Goal: Feedback & Contribution: Contribute content

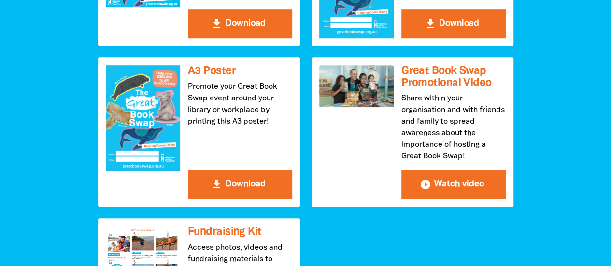
scroll to position [338, 0]
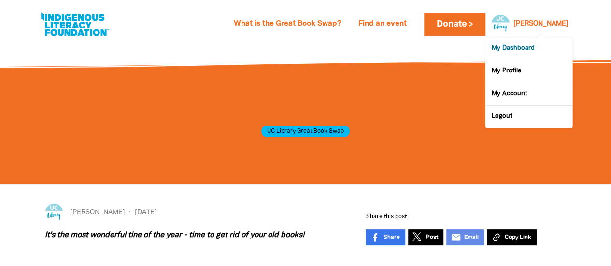
click at [516, 48] on link "My Dashboard" at bounding box center [528, 49] width 87 height 22
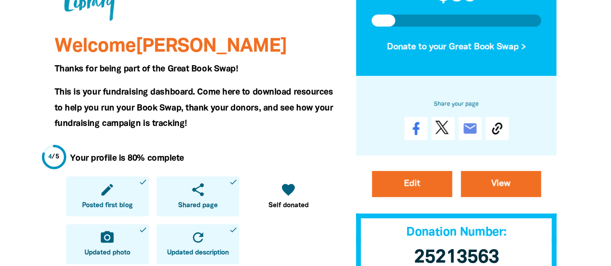
scroll to position [193, 0]
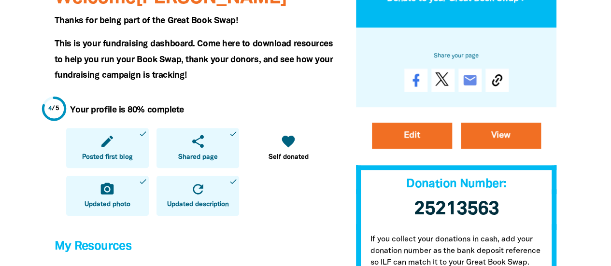
click at [181, 195] on link "refresh Updated description done" at bounding box center [197, 196] width 83 height 40
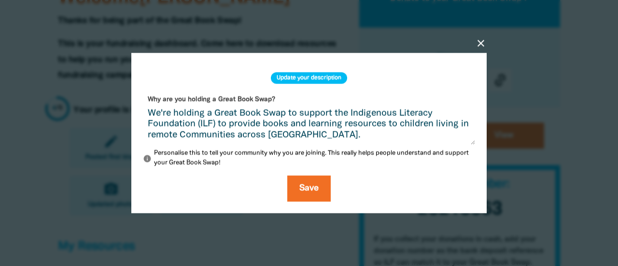
click at [478, 40] on icon "close" at bounding box center [481, 43] width 12 height 12
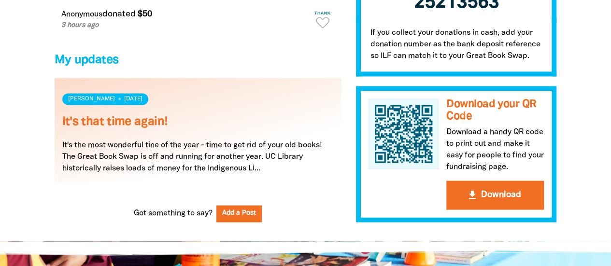
scroll to position [724, 0]
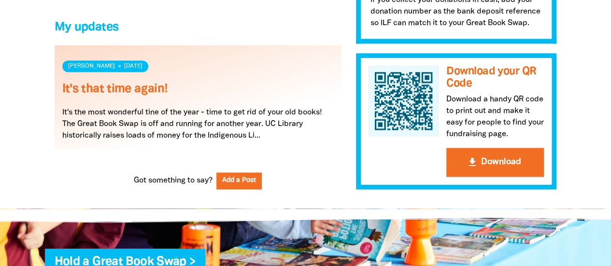
click at [179, 121] on link "Read more" at bounding box center [198, 97] width 287 height 104
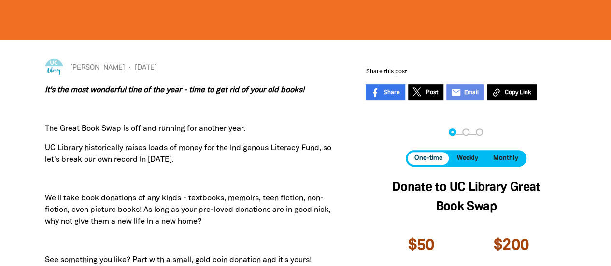
scroll to position [241, 0]
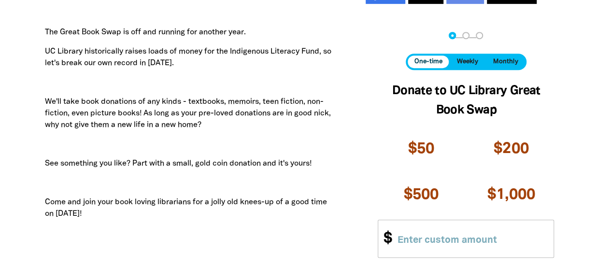
click at [238, 108] on p "We'll take book donations of any kinds - textbooks, memoirs, teen fiction, non-…" at bounding box center [191, 113] width 292 height 35
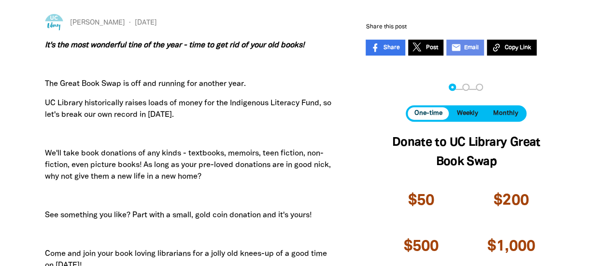
scroll to position [97, 0]
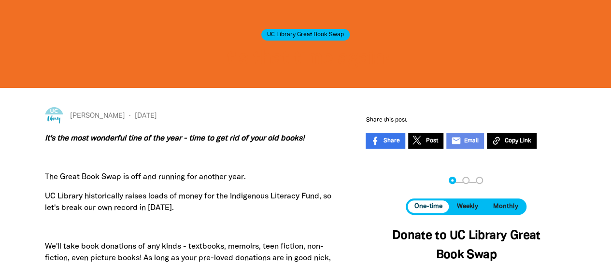
drag, startPoint x: 119, startPoint y: 167, endPoint x: 38, endPoint y: 140, distance: 85.5
copy div "It's the most wonderful tine of the year - time to get rid of your old books! T…"
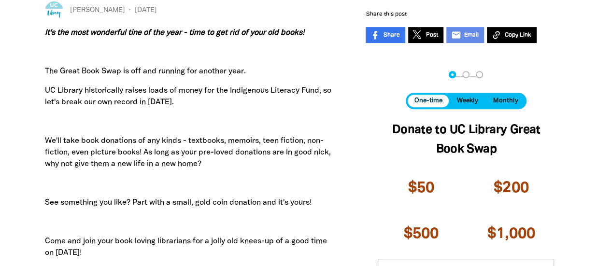
scroll to position [241, 0]
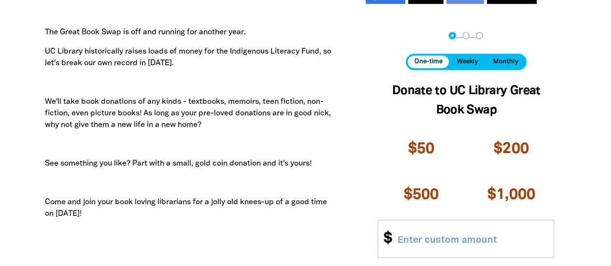
click at [344, 150] on div "Sam 11 Aug 2025 It's the most wonderful tine of the year - time to get rid of y…" at bounding box center [190, 140] width 321 height 356
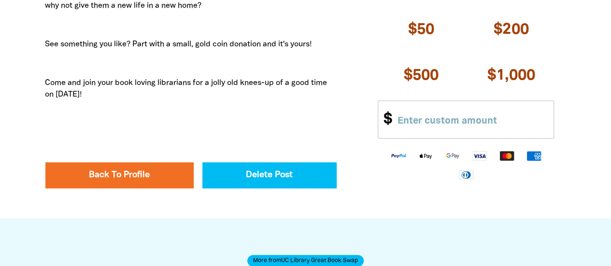
scroll to position [386, 0]
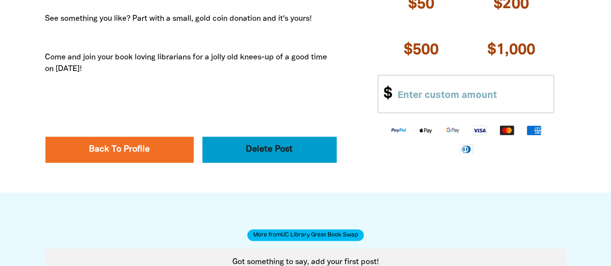
click at [248, 154] on button "Delete Post" at bounding box center [269, 150] width 134 height 26
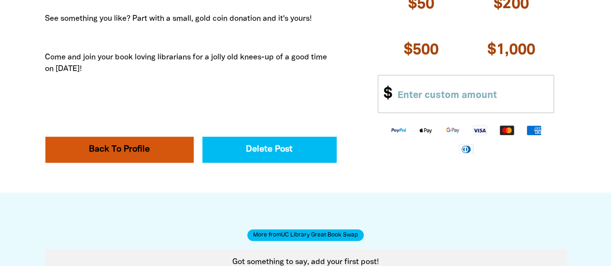
click at [129, 148] on link "Back To Profile" at bounding box center [119, 150] width 148 height 26
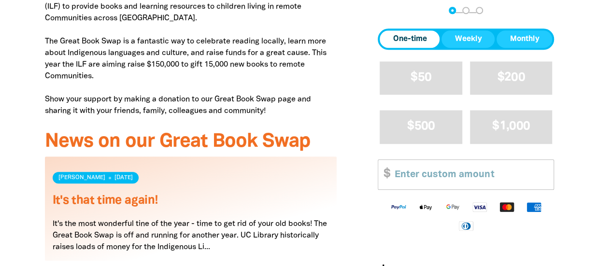
scroll to position [434, 0]
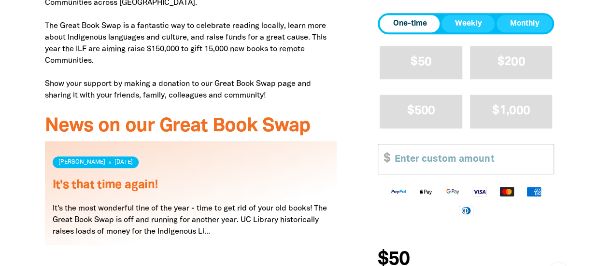
click at [108, 160] on link "Read more" at bounding box center [191, 193] width 292 height 104
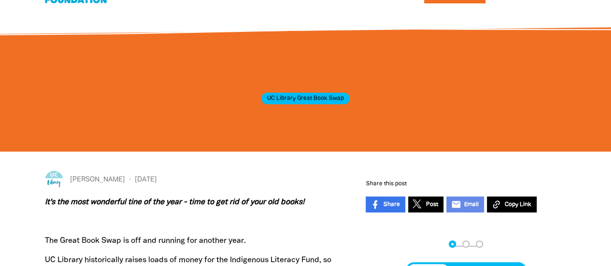
scroll to position [48, 0]
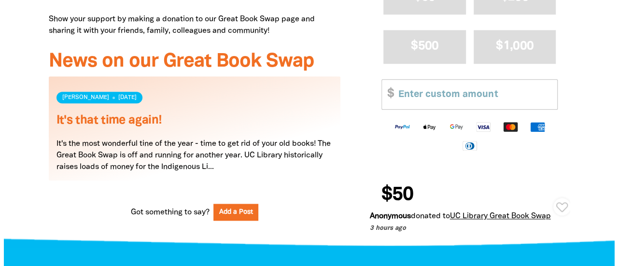
scroll to position [531, 0]
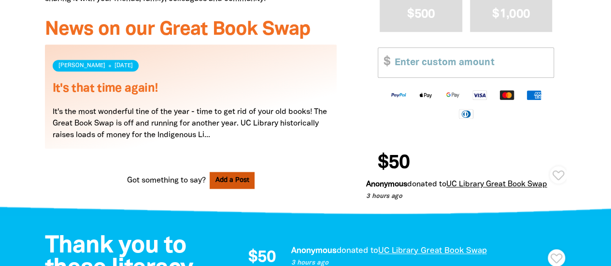
click at [230, 181] on button "Add a Post" at bounding box center [231, 180] width 45 height 17
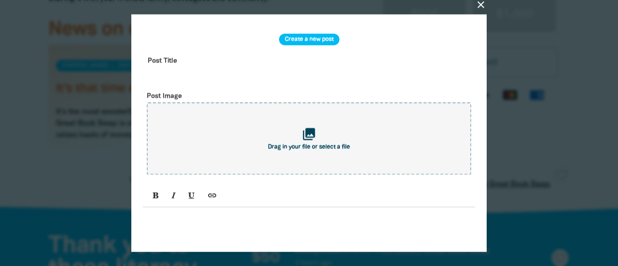
click at [202, 60] on input "text" at bounding box center [309, 68] width 332 height 30
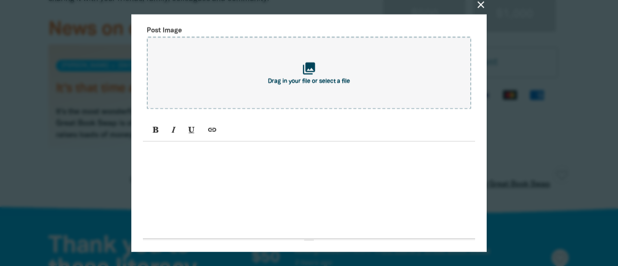
scroll to position [103, 0]
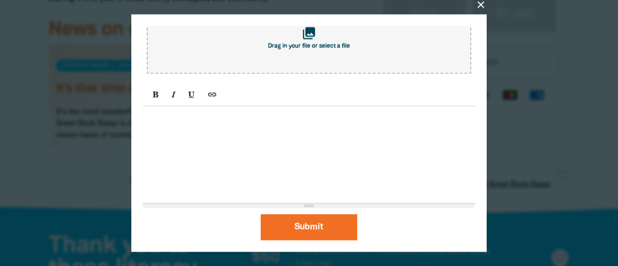
click at [176, 121] on p at bounding box center [309, 118] width 322 height 12
paste div
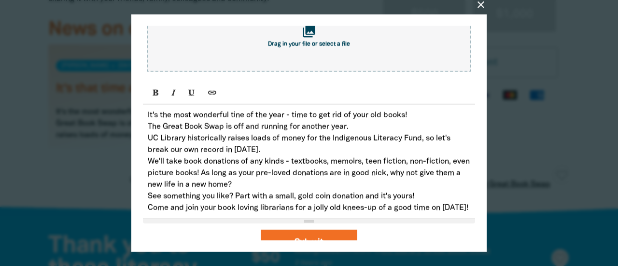
click at [242, 119] on p "It's the most wonderful tine of the year - time to get rid of your old books!" at bounding box center [309, 116] width 322 height 12
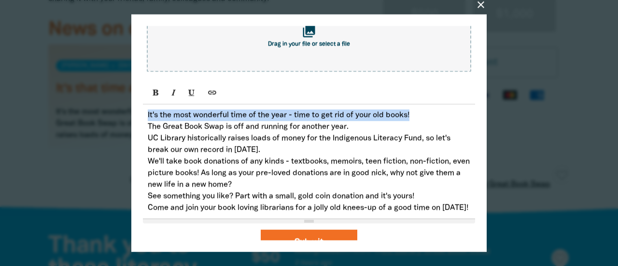
drag, startPoint x: 421, startPoint y: 119, endPoint x: 143, endPoint y: 117, distance: 277.6
click at [143, 117] on div "It's the most wonderful time of the year - time to get rid of your old books! …" at bounding box center [309, 162] width 332 height 114
click at [153, 95] on icon "Bold (CTRL+B)" at bounding box center [156, 92] width 7 height 8
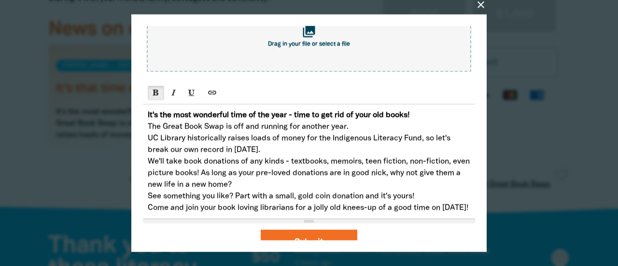
click at [159, 168] on p "We'll take book donations of any kinds - textbooks, memoirs, teen fiction, non-…" at bounding box center [309, 173] width 322 height 35
click at [441, 118] on p "It's the most wonderful time of the year - time to get rid of your old books!" at bounding box center [309, 116] width 322 height 12
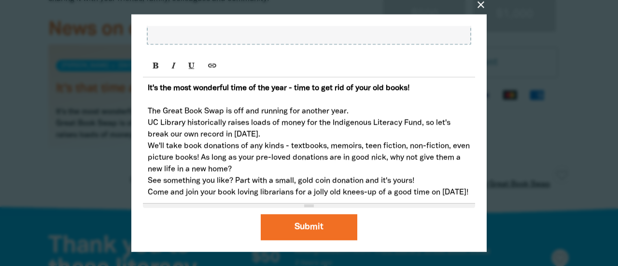
scroll to position [0, 0]
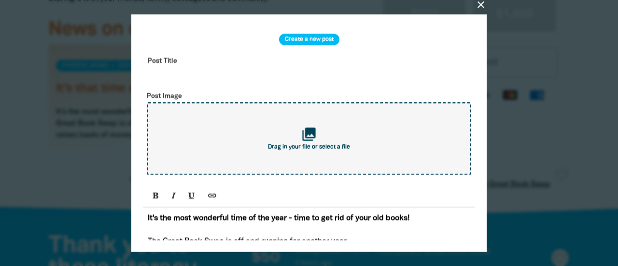
click at [301, 142] on icon "collections" at bounding box center [309, 134] width 16 height 16
type input "C:\fakepath\ild-socials-png-70c7bd.png"
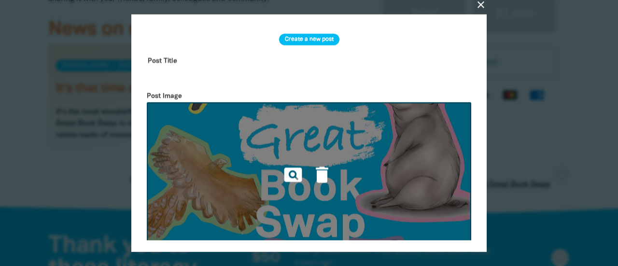
click at [172, 79] on input "text" at bounding box center [309, 68] width 332 height 30
drag, startPoint x: 352, startPoint y: 28, endPoint x: 445, endPoint y: 62, distance: 98.4
click at [445, 62] on div "Create a new post Post Title It's that time Post Image pageview delete It's the…" at bounding box center [309, 234] width 332 height 417
click at [217, 75] on input "It's that time" at bounding box center [309, 68] width 332 height 30
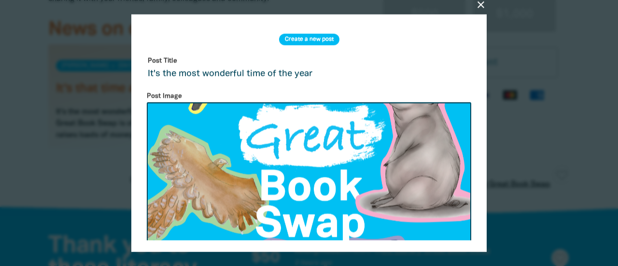
click at [170, 78] on input "It's the most wonderful time of the year" at bounding box center [309, 68] width 332 height 30
click at [401, 74] on input "It's that time of year again!e most wonderful time of the year" at bounding box center [309, 68] width 332 height 30
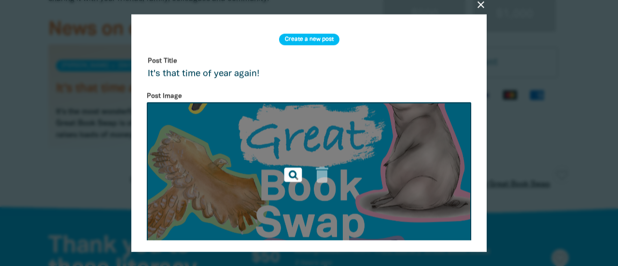
type input "It's that time of year again!"
click at [287, 174] on icon "pageview" at bounding box center [292, 174] width 21 height 21
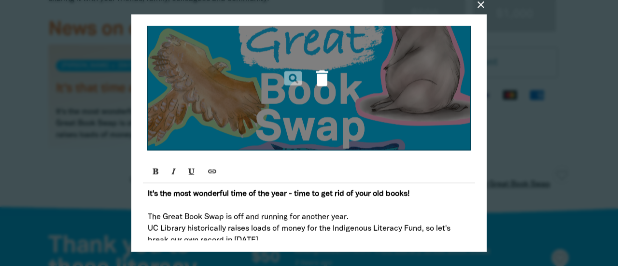
click at [322, 82] on icon "delete" at bounding box center [321, 78] width 21 height 21
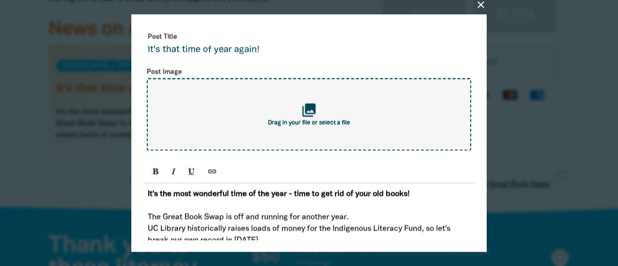
click at [320, 123] on span "Drag in your file or select a file" at bounding box center [309, 123] width 82 height 6
type input "C:\fakepath\UC Library logo.png"
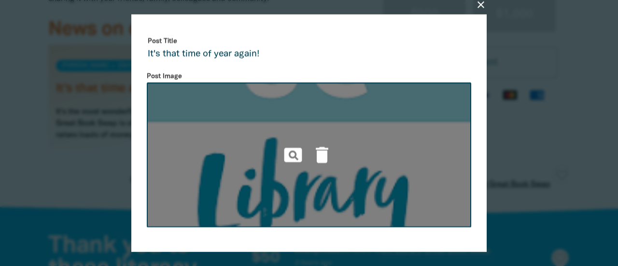
scroll to position [0, 0]
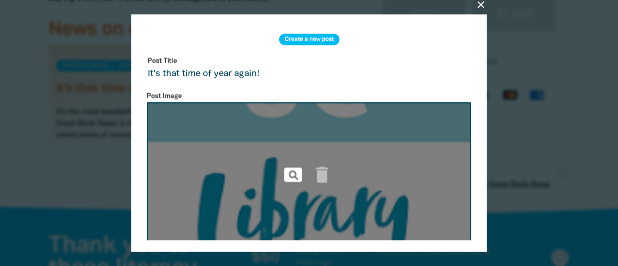
click at [296, 174] on icon "pageview" at bounding box center [292, 174] width 21 height 21
click at [321, 177] on icon "delete" at bounding box center [321, 174] width 21 height 21
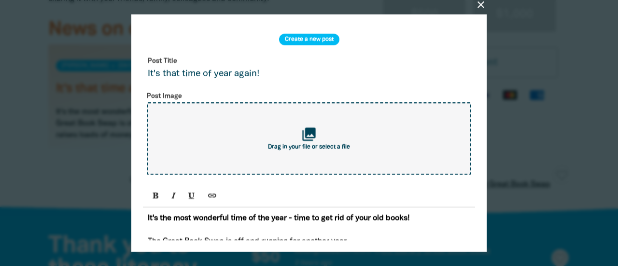
click at [307, 131] on icon "collections" at bounding box center [309, 134] width 16 height 16
type input "C:\fakepath\UC Library logo.png"
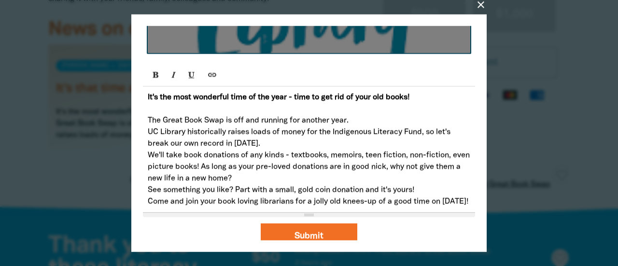
scroll to position [48, 0]
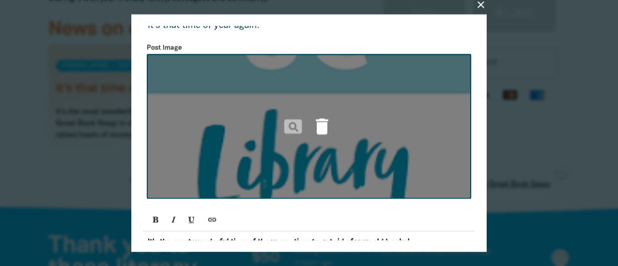
click at [320, 125] on icon "delete" at bounding box center [321, 126] width 21 height 21
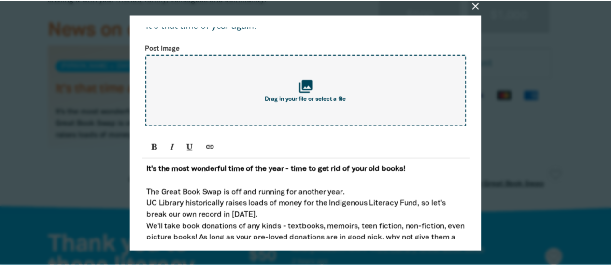
scroll to position [143, 0]
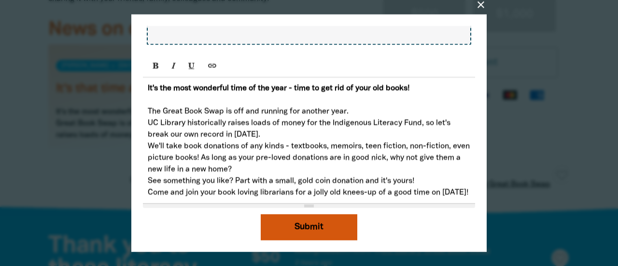
click at [311, 226] on button "Submit" at bounding box center [309, 227] width 97 height 26
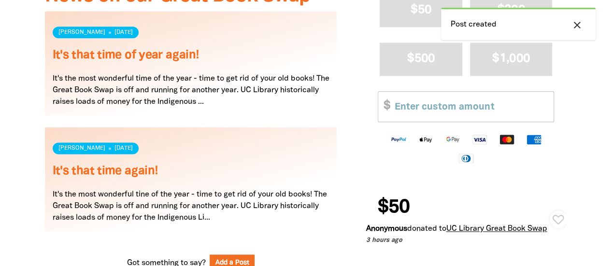
scroll to position [579, 0]
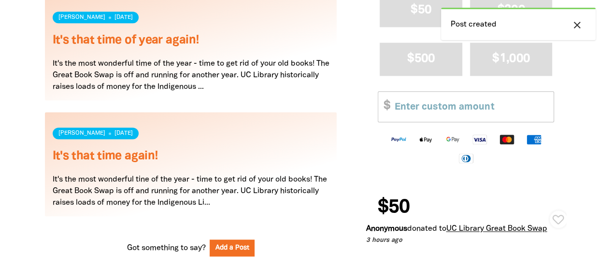
click at [216, 156] on link "Read more" at bounding box center [191, 164] width 292 height 104
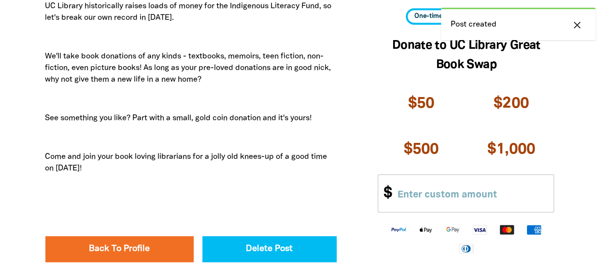
scroll to position [338, 0]
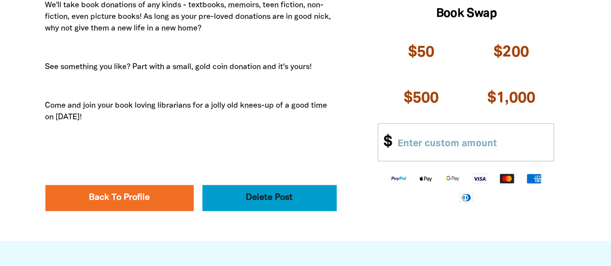
click at [262, 198] on button "Delete Post" at bounding box center [269, 198] width 134 height 26
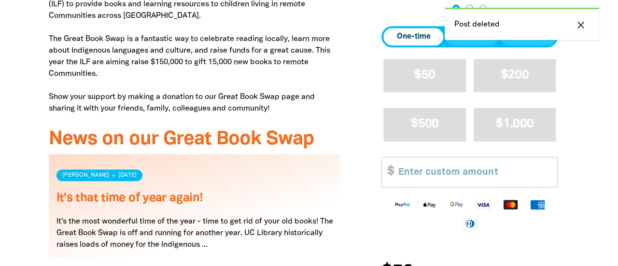
scroll to position [483, 0]
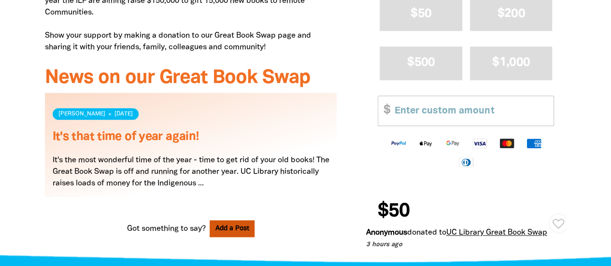
click at [232, 235] on button "Add a Post" at bounding box center [231, 228] width 45 height 17
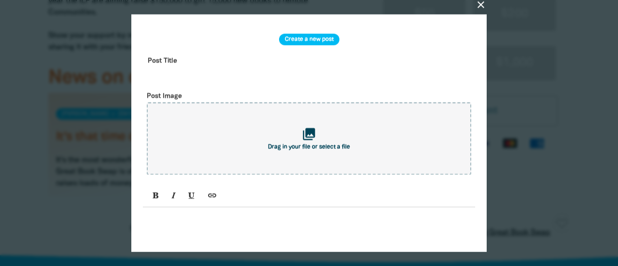
click at [181, 62] on input "text" at bounding box center [309, 68] width 332 height 30
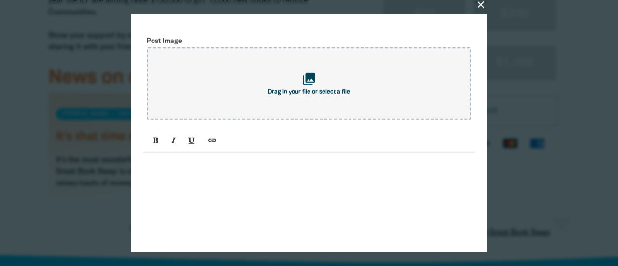
scroll to position [103, 0]
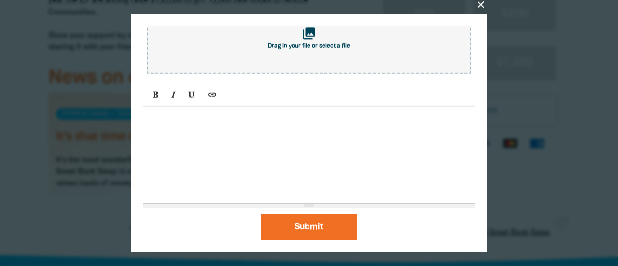
type input "It's starting already!"
click at [169, 122] on p at bounding box center [309, 118] width 322 height 12
click at [241, 116] on p "We are so proud to annouce we are offivally" at bounding box center [309, 118] width 322 height 12
click at [296, 119] on p "We are so proud to announce we are offivally" at bounding box center [309, 118] width 322 height 12
click at [330, 116] on p "We are so proud to announce we are officially" at bounding box center [309, 118] width 322 height 12
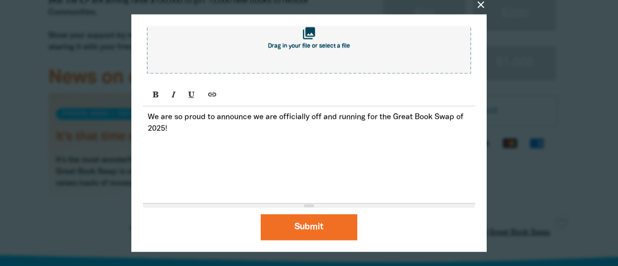
click at [384, 117] on p "We are so proud to announce we are officially off and running for the Great Boo…" at bounding box center [309, 123] width 322 height 23
click at [195, 126] on p "We are so proud to announce we are officially off and running for The Great Boo…" at bounding box center [309, 123] width 322 height 23
click at [180, 154] on p "The first donations have arrived and" at bounding box center [309, 152] width 322 height 12
click at [306, 152] on p "The first book donations have arrived and" at bounding box center [309, 152] width 322 height 12
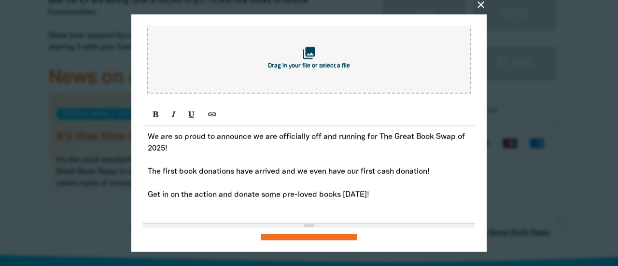
scroll to position [97, 0]
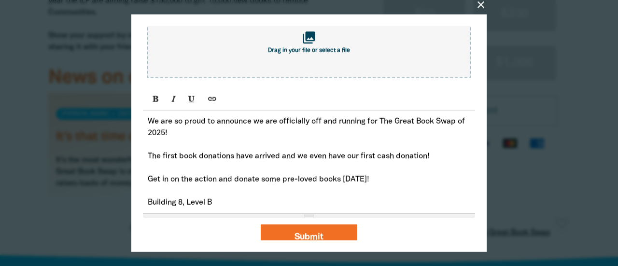
click at [148, 205] on p "Building 8, Level B" at bounding box center [309, 203] width 322 height 12
click at [307, 207] on p "UC Library - Building 8, Level B" at bounding box center [309, 203] width 322 height 12
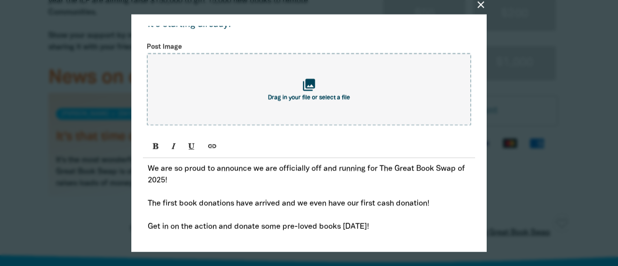
scroll to position [0, 0]
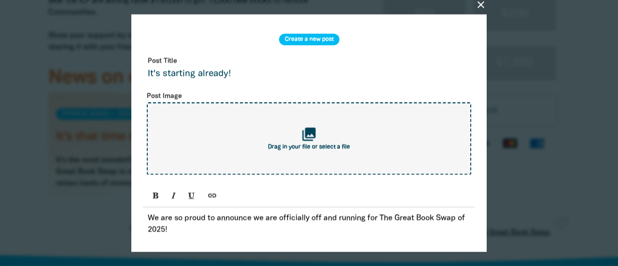
click at [298, 145] on div "collections Drag in your file or select a file" at bounding box center [309, 138] width 324 height 72
type input "C:\fakepath\GBS2025.jpg"
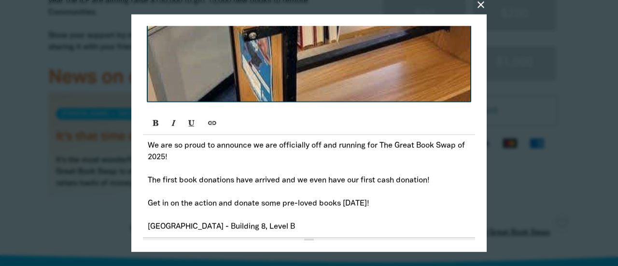
scroll to position [48, 0]
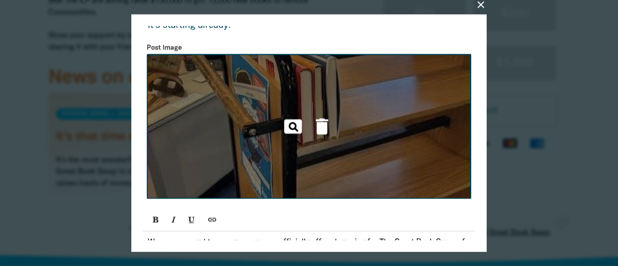
click at [311, 129] on icon "delete" at bounding box center [321, 126] width 21 height 21
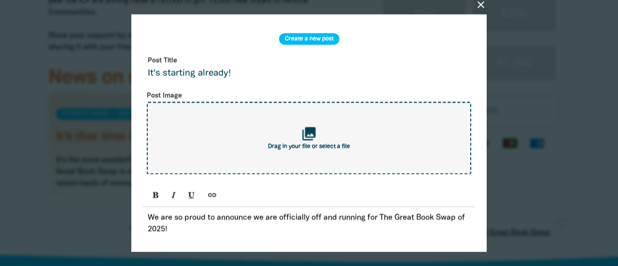
scroll to position [0, 0]
click at [307, 139] on icon "collections" at bounding box center [309, 134] width 16 height 16
type input "C:\fakepath\GBS2025.jpg"
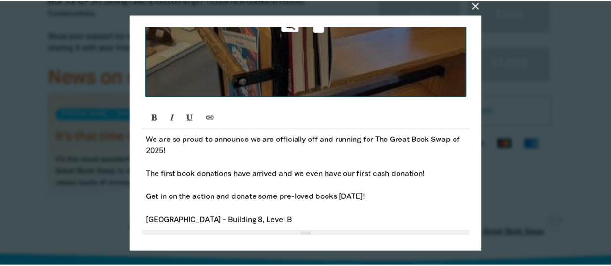
scroll to position [181, 0]
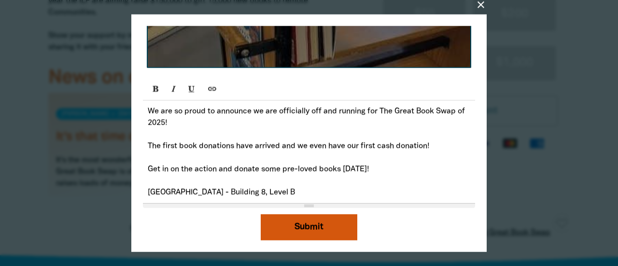
click at [312, 229] on button "Submit" at bounding box center [309, 227] width 97 height 26
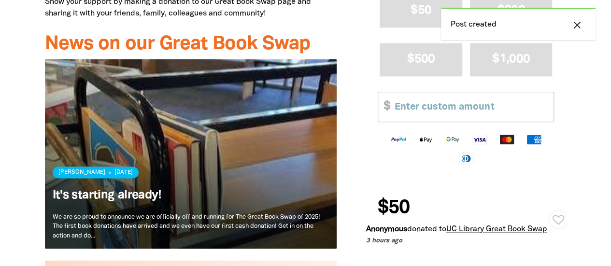
scroll to position [579, 0]
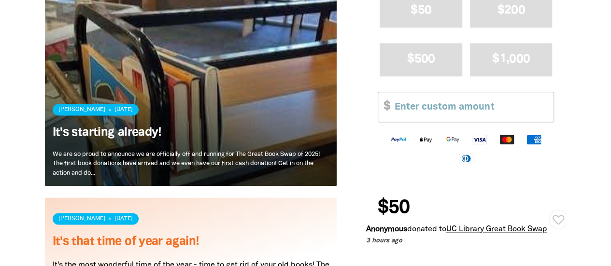
click at [84, 220] on link "Read more" at bounding box center [191, 249] width 292 height 104
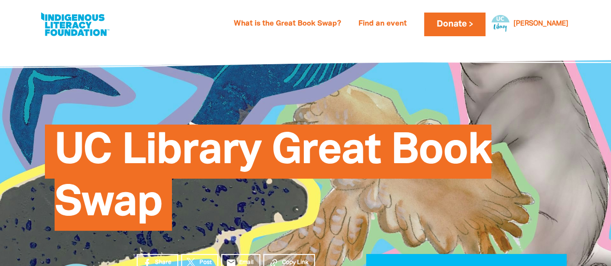
scroll to position [579, 0]
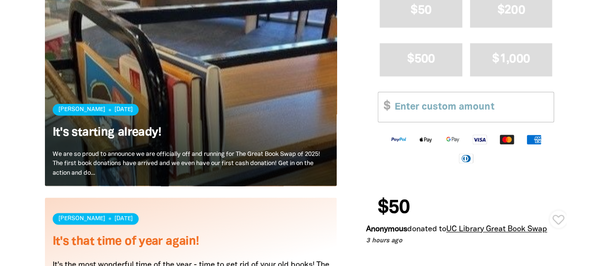
click at [162, 146] on link "Read more" at bounding box center [191, 91] width 292 height 190
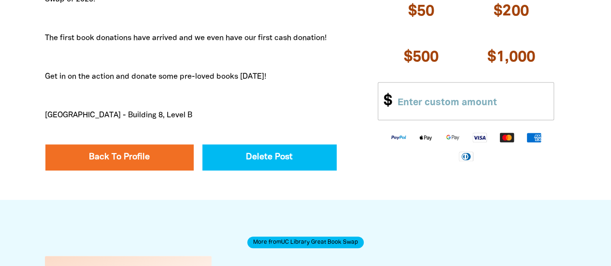
scroll to position [434, 0]
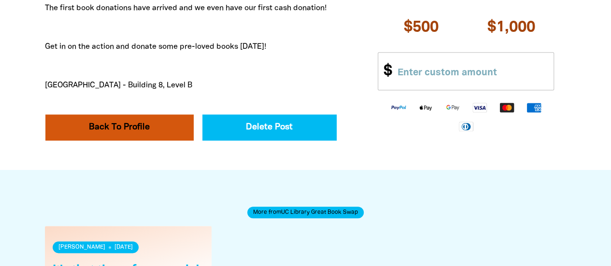
click at [135, 123] on link "Back To Profile" at bounding box center [119, 127] width 148 height 26
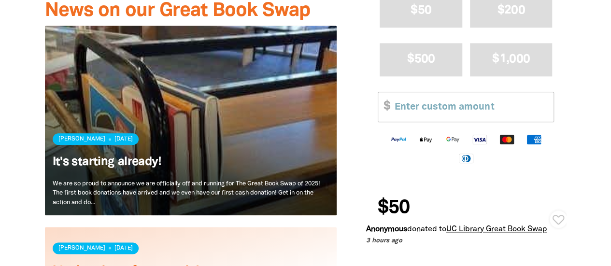
scroll to position [483, 0]
